Goal: Task Accomplishment & Management: Manage account settings

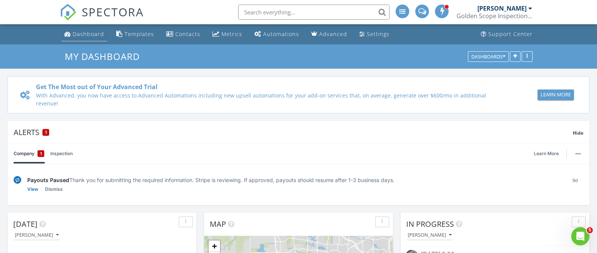
click at [91, 33] on div "Dashboard" at bounding box center [88, 33] width 31 height 7
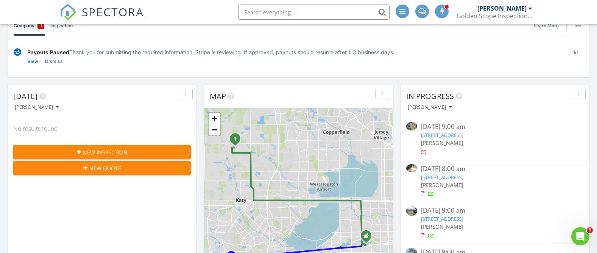
scroll to position [131, 0]
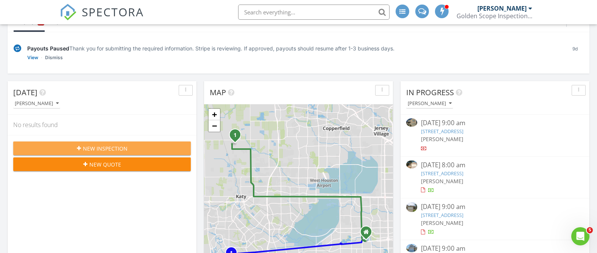
click at [57, 145] on div "New Inspection" at bounding box center [102, 148] width 166 height 8
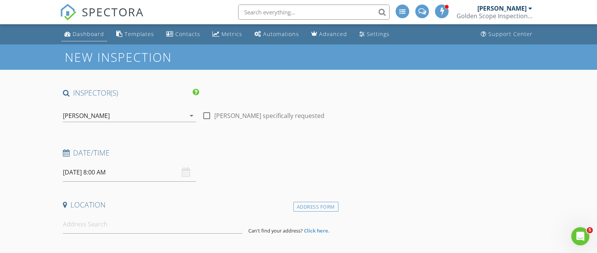
click at [85, 35] on div "Dashboard" at bounding box center [88, 33] width 31 height 7
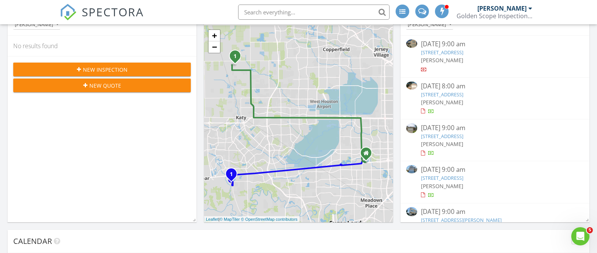
scroll to position [217, 0]
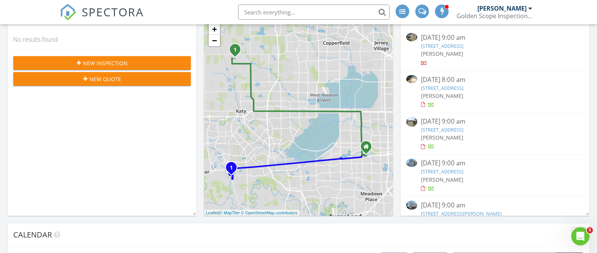
click at [57, 132] on div "Today Tony Ngo No results found New Inspection New Quote" at bounding box center [102, 106] width 189 height 220
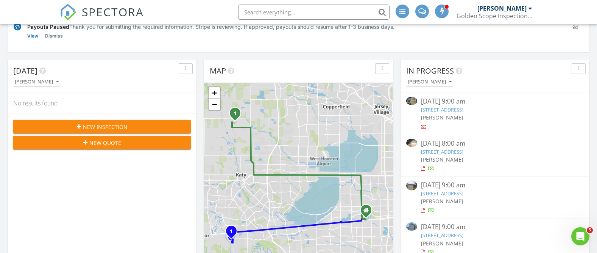
scroll to position [355, 0]
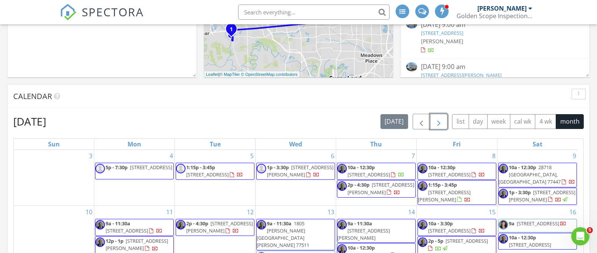
click at [441, 123] on span "button" at bounding box center [438, 121] width 9 height 9
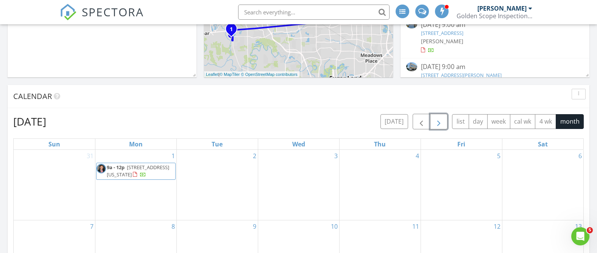
click at [137, 171] on span "3005 Palm Branch Dr, Texas City 77568" at bounding box center [138, 171] width 63 height 14
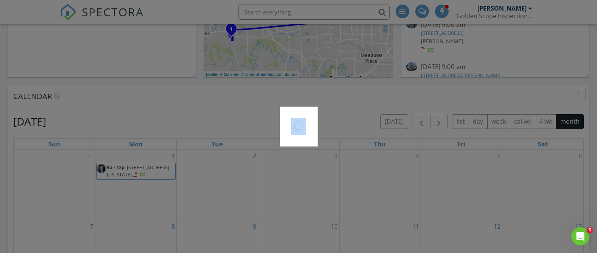
click at [137, 170] on div at bounding box center [298, 126] width 597 height 253
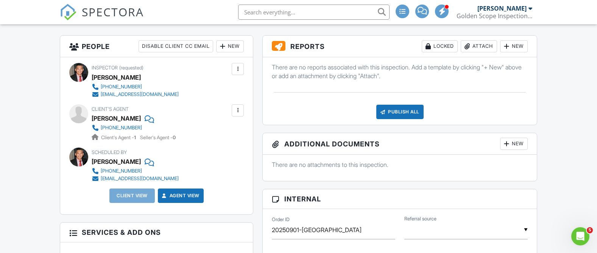
scroll to position [71, 0]
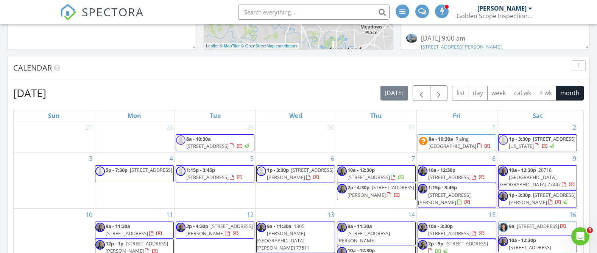
scroll to position [400, 0]
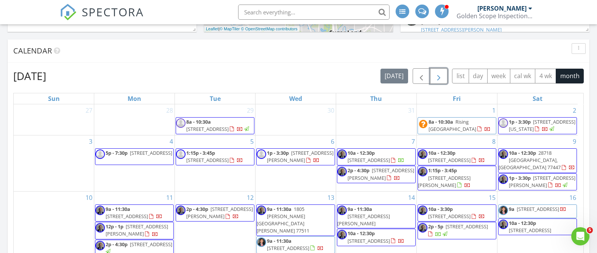
click at [441, 77] on span "button" at bounding box center [438, 76] width 9 height 9
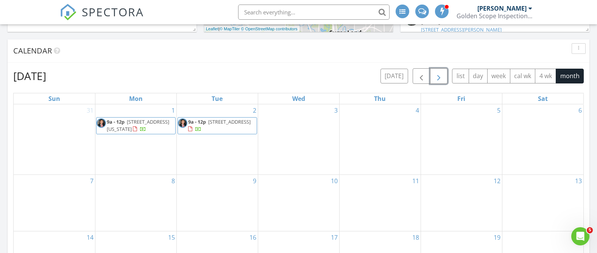
click at [212, 125] on body "SPECTORA Tony Ngo Golden Scope Inspections, LLC Role: Inspector Change Role Das…" at bounding box center [298, 186] width 597 height 1172
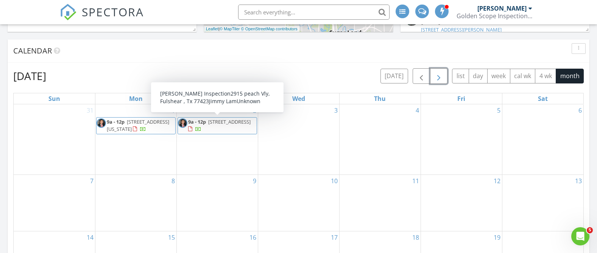
click at [208, 125] on span "2915 peach Vly, Fulshear 77423" at bounding box center [229, 121] width 42 height 7
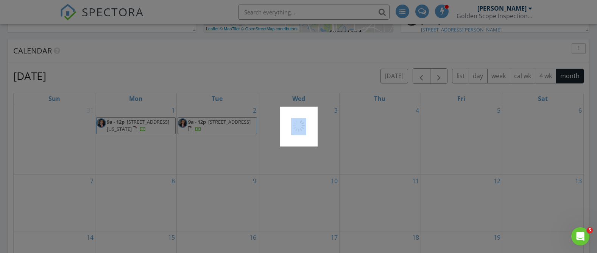
click at [199, 132] on div at bounding box center [298, 126] width 597 height 253
